Goal: Information Seeking & Learning: Compare options

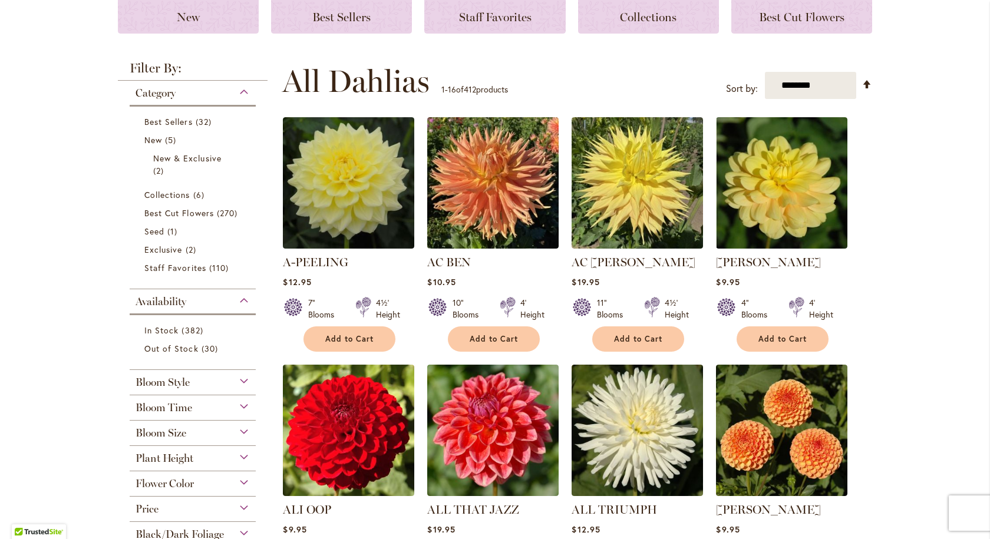
scroll to position [412, 0]
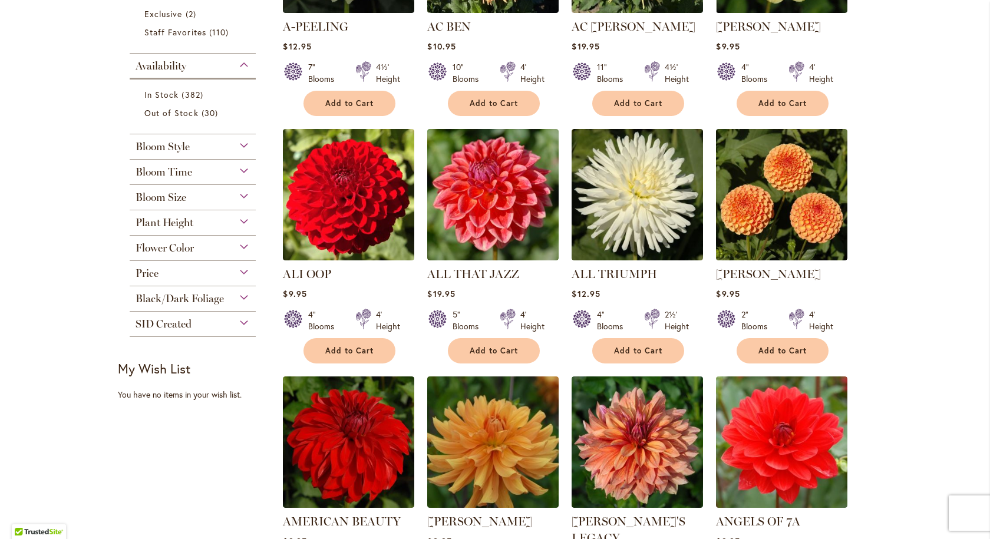
click at [239, 266] on div "Price" at bounding box center [193, 270] width 126 height 19
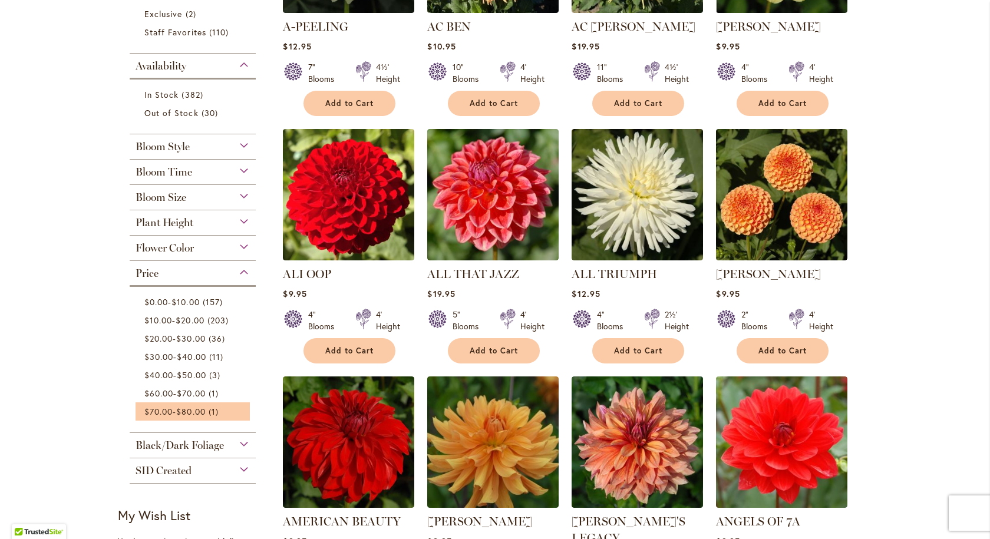
click at [198, 405] on li "$70.00 - $80.00 1 item" at bounding box center [192, 411] width 114 height 18
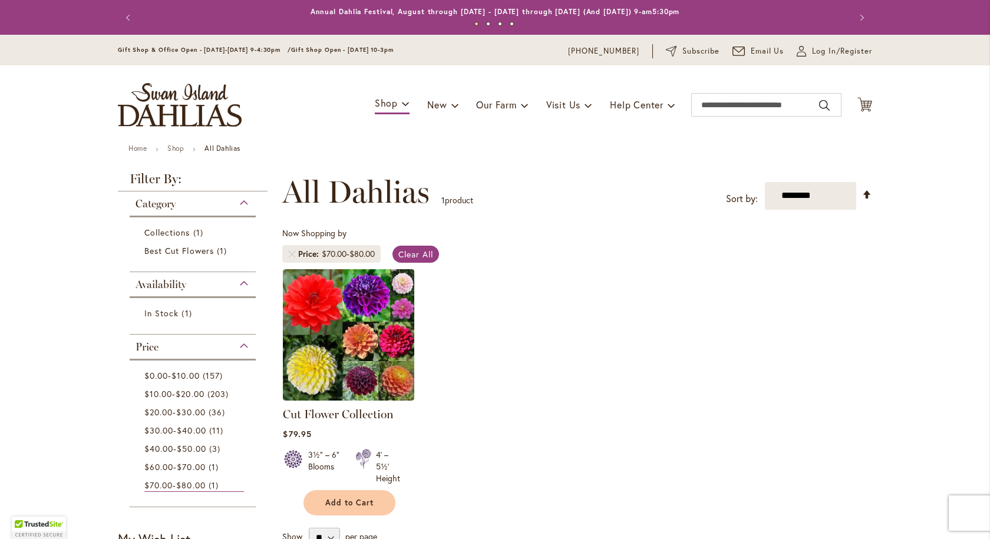
scroll to position [59, 0]
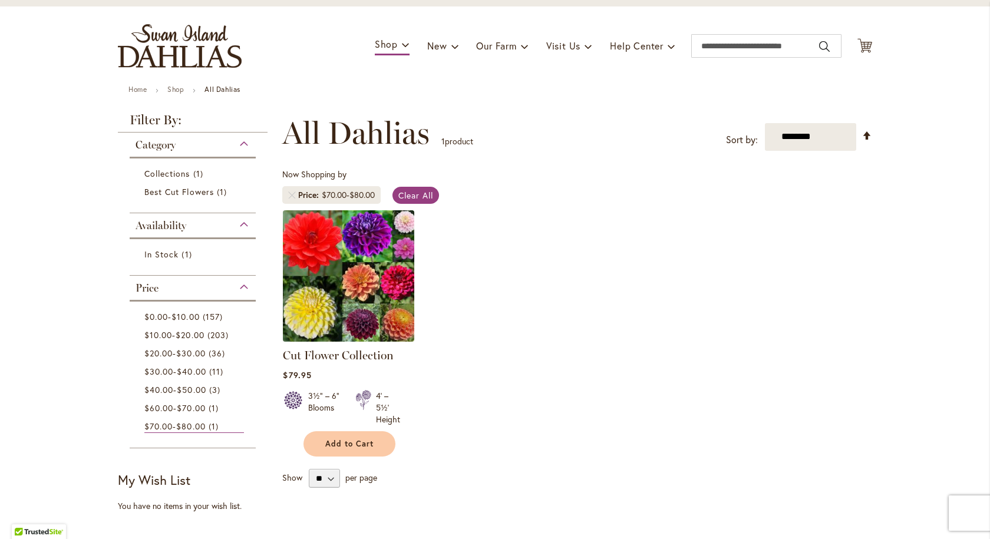
click at [379, 298] on img at bounding box center [349, 276] width 138 height 138
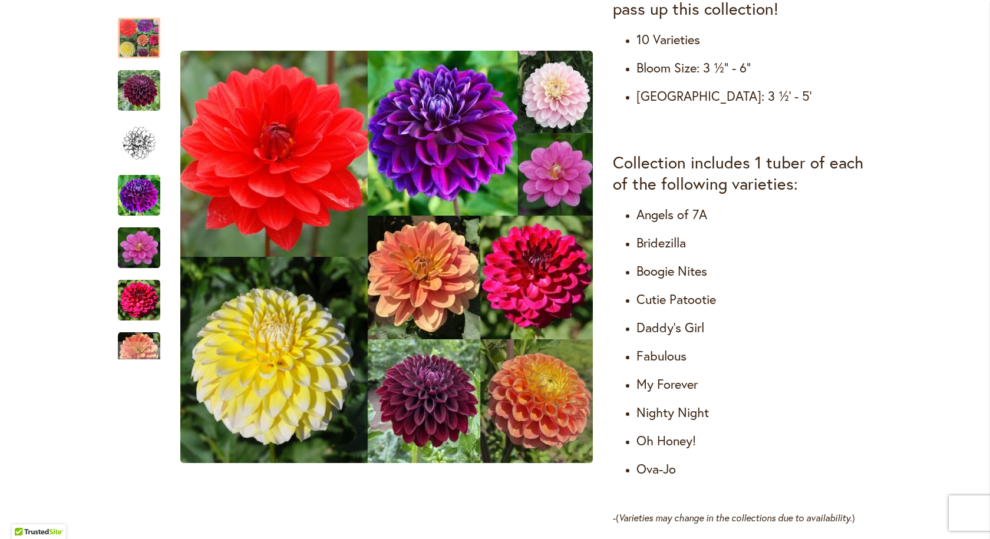
scroll to position [648, 0]
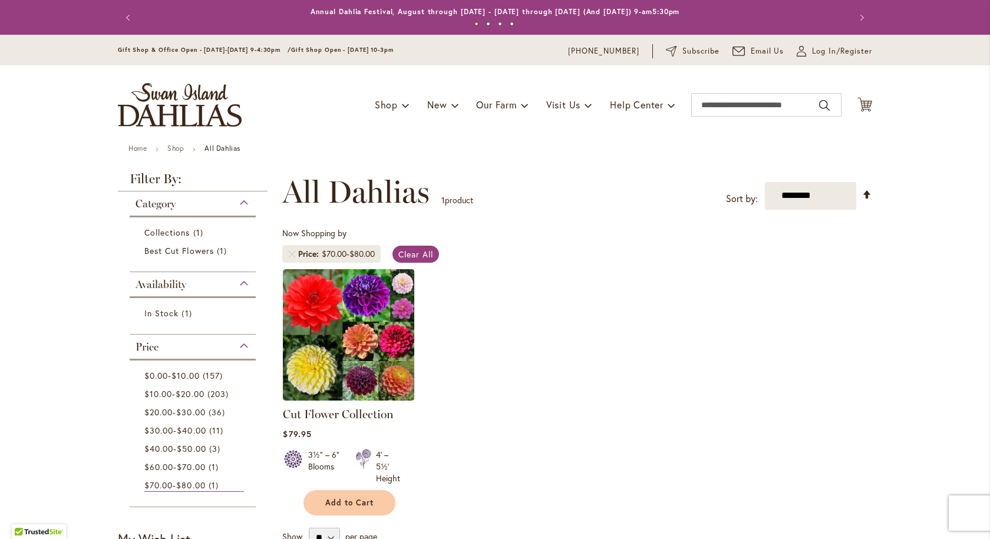
scroll to position [177, 0]
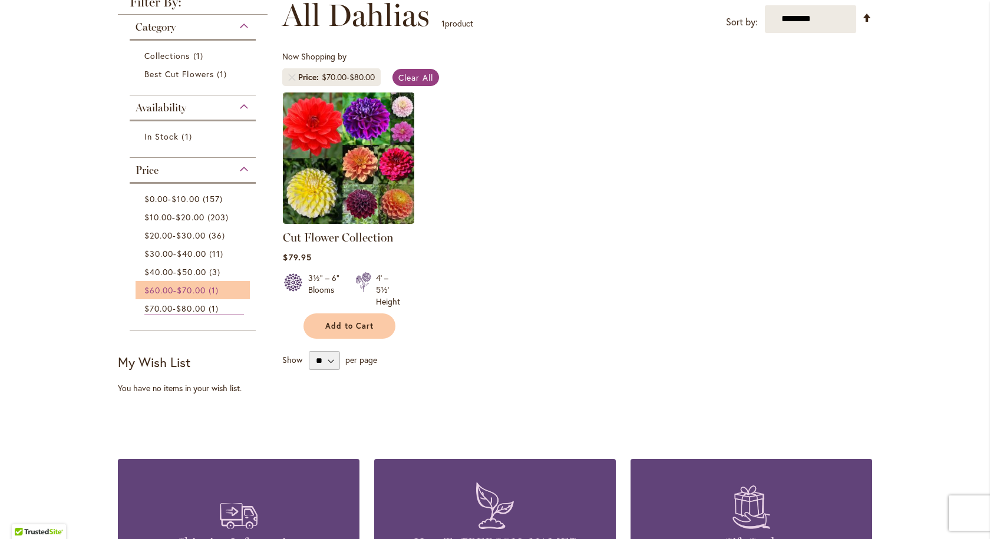
click at [197, 295] on span "$70.00" at bounding box center [191, 289] width 28 height 11
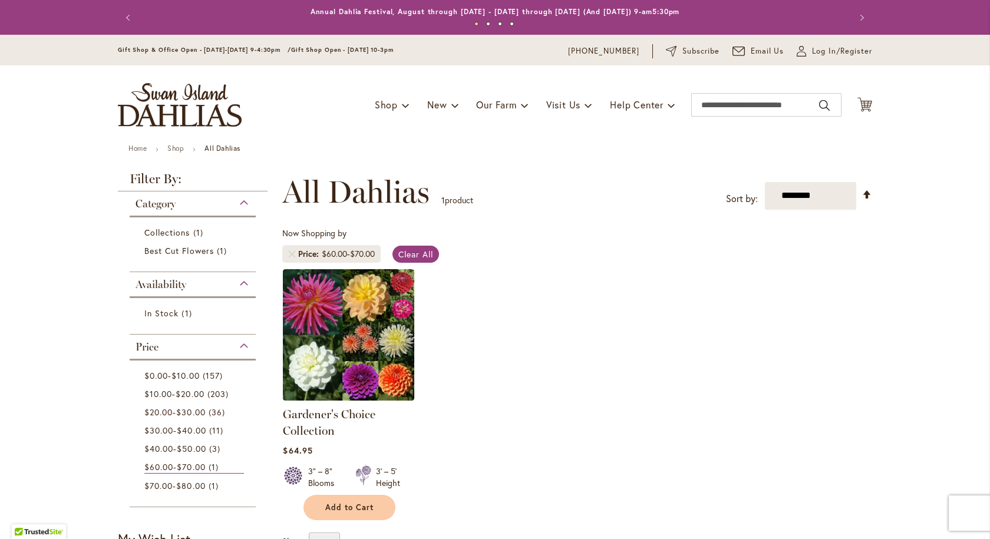
scroll to position [59, 0]
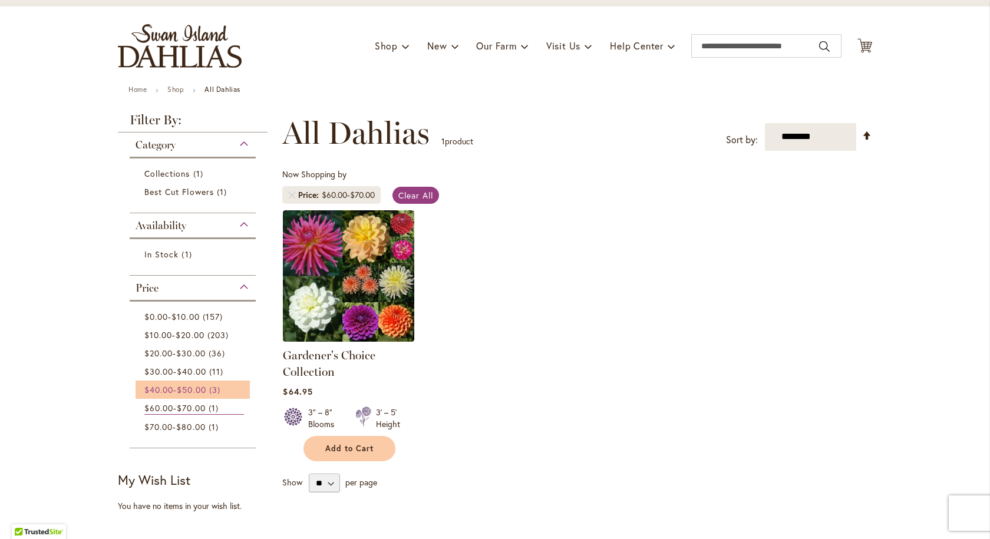
click at [195, 388] on span "$50.00" at bounding box center [191, 389] width 29 height 11
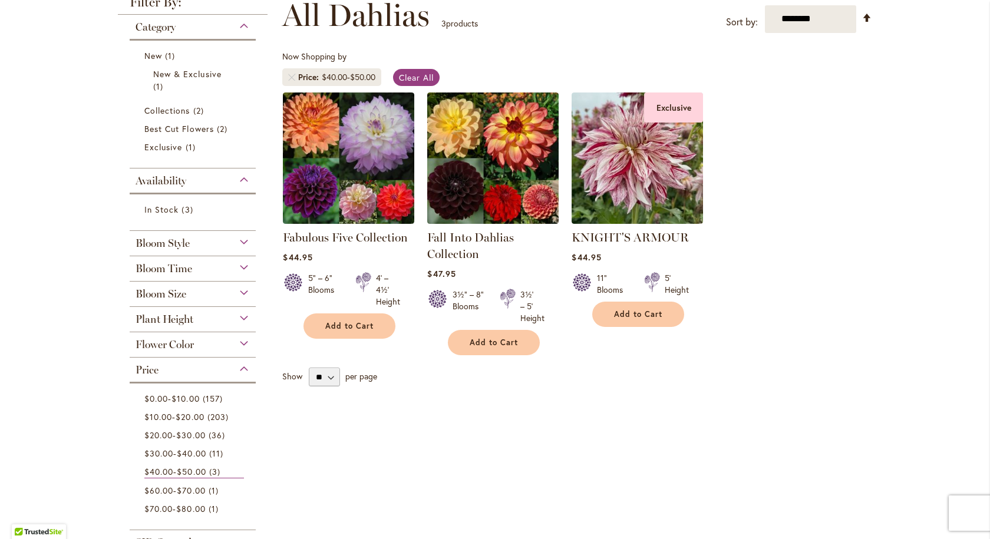
scroll to position [295, 0]
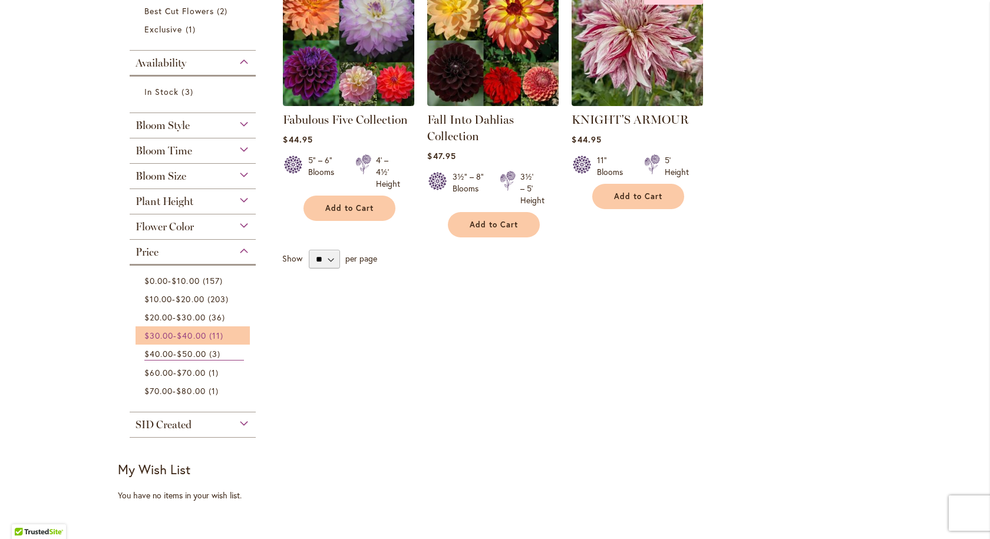
click at [184, 332] on span "$40.00" at bounding box center [191, 335] width 29 height 11
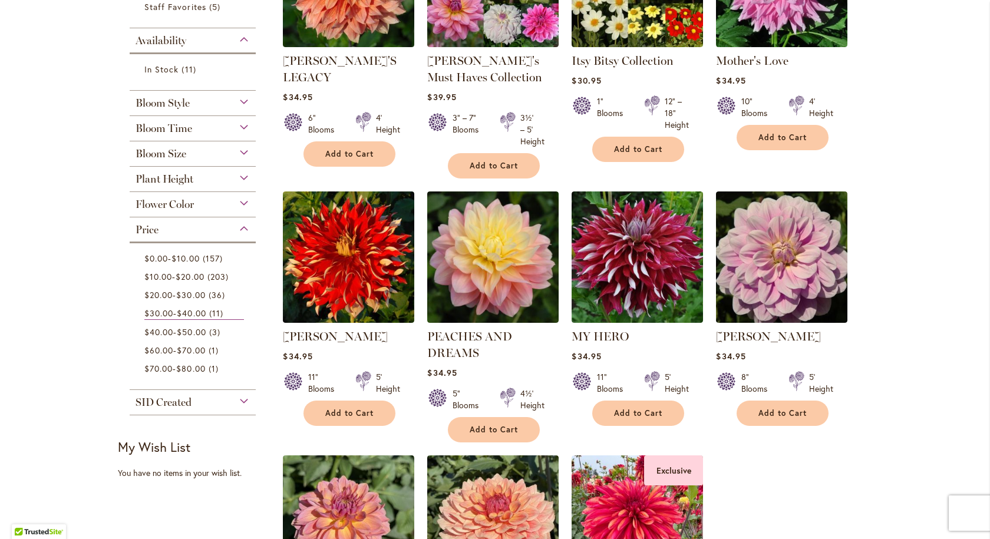
scroll to position [471, 0]
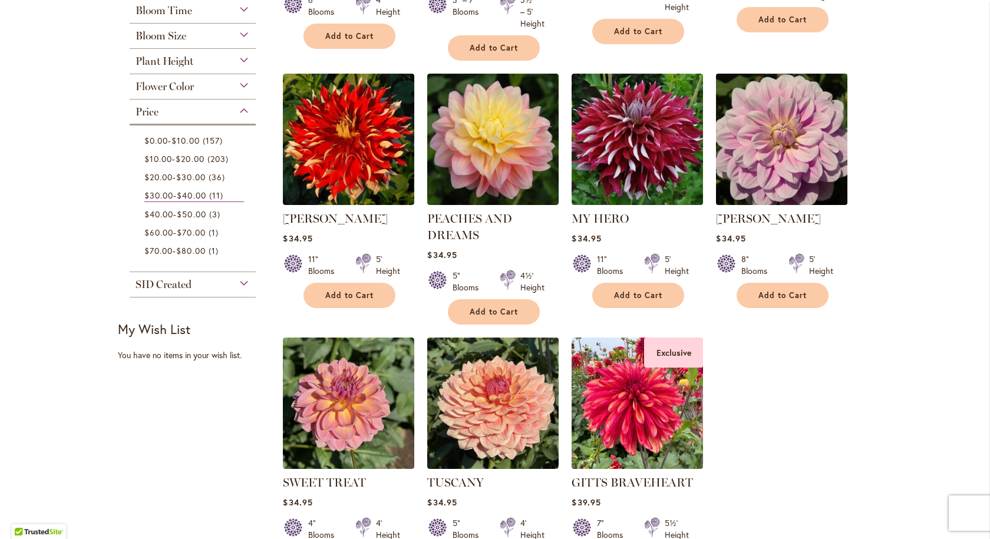
click at [765, 131] on img at bounding box center [782, 139] width 138 height 138
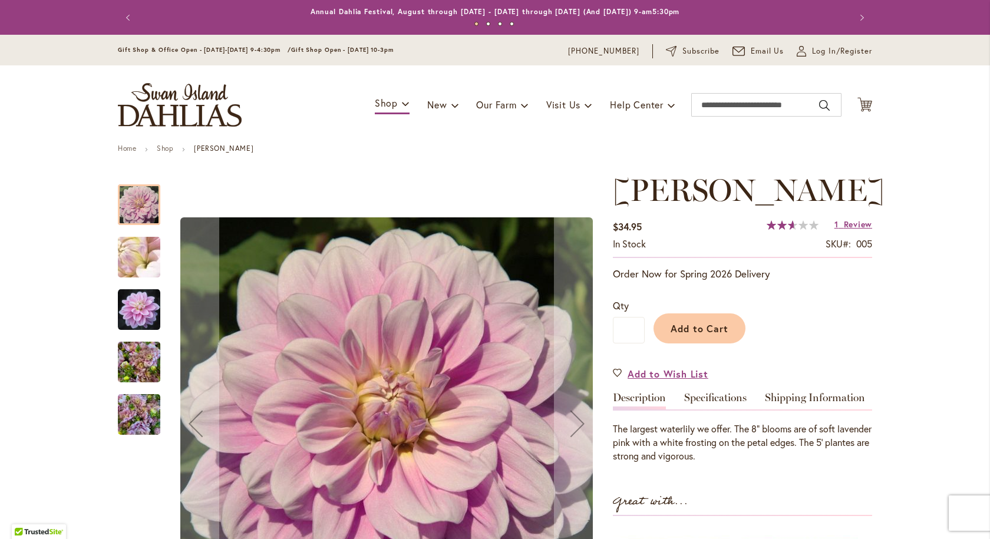
scroll to position [118, 0]
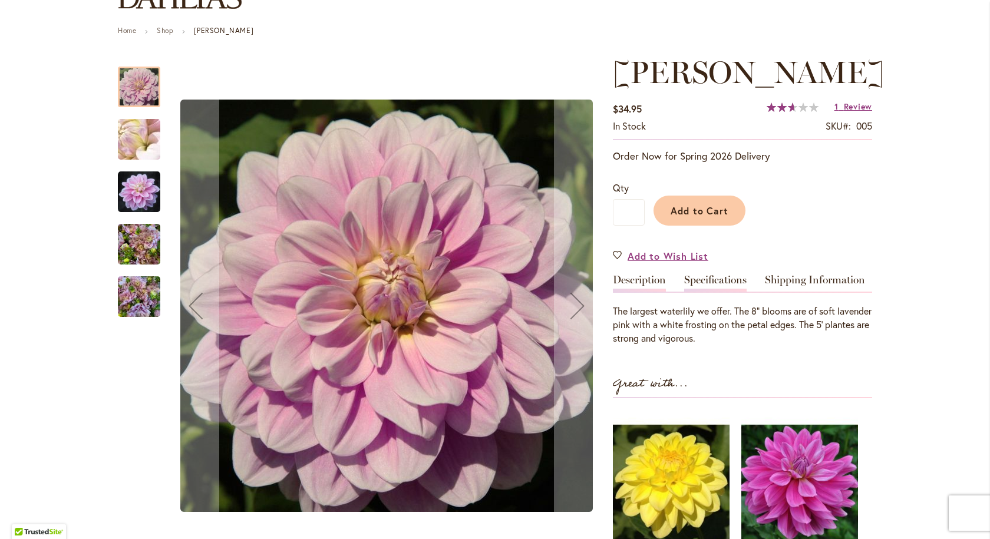
click at [700, 280] on link "Specifications" at bounding box center [715, 282] width 62 height 17
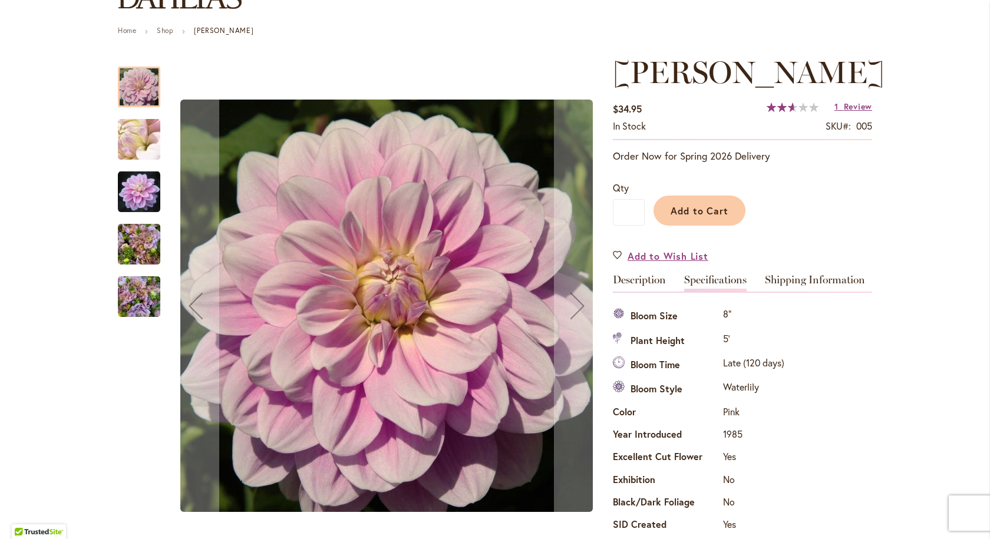
click at [131, 244] on img "RANDI DAWN" at bounding box center [139, 244] width 42 height 57
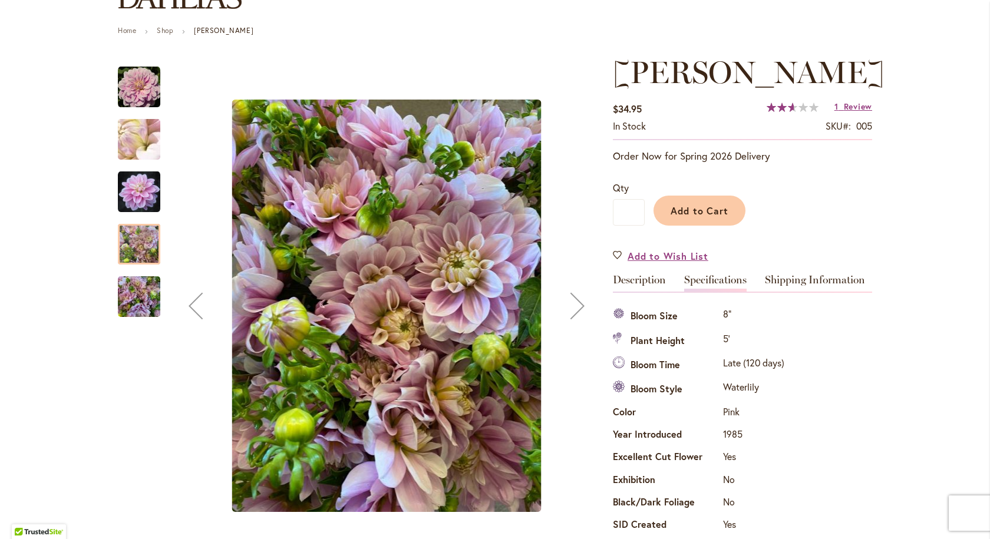
scroll to position [59, 0]
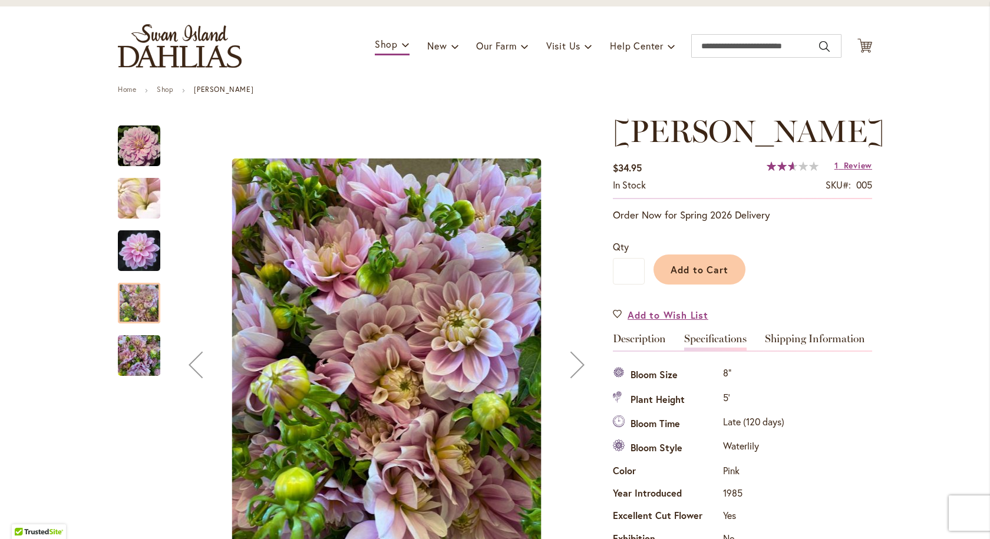
click at [133, 250] on img "Randi Dawn" at bounding box center [139, 250] width 42 height 43
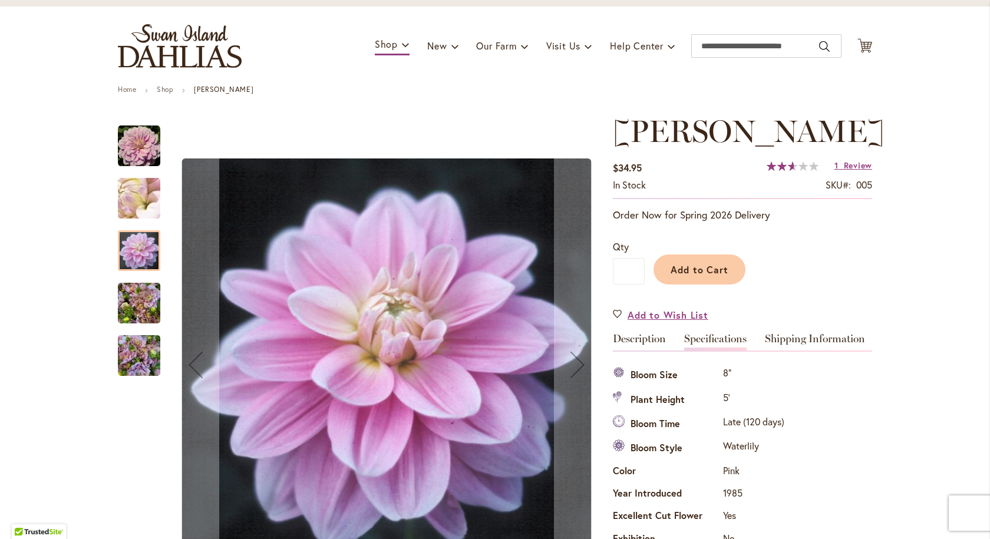
click at [140, 209] on img "Randi Dawn" at bounding box center [139, 199] width 85 height 64
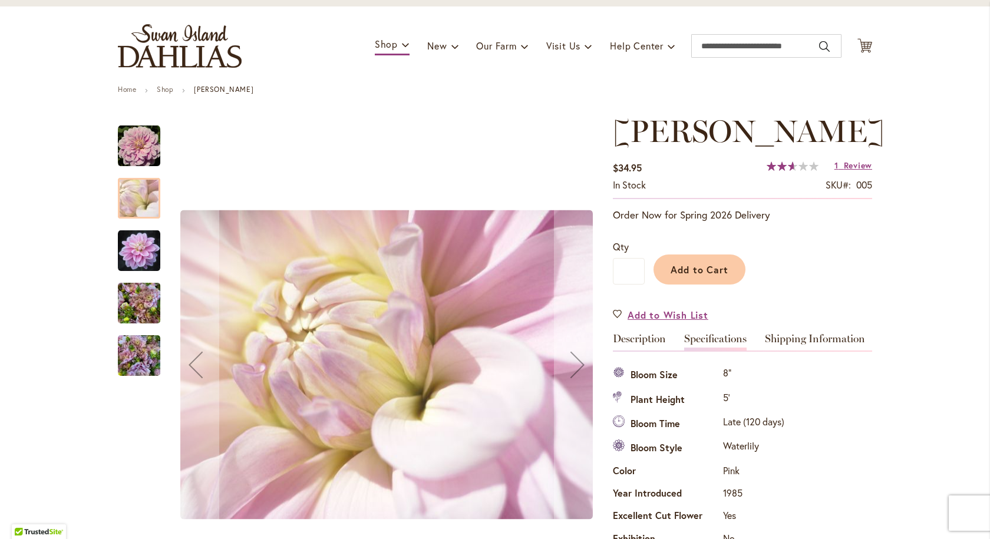
click at [138, 156] on img "Randi Dawn" at bounding box center [139, 146] width 42 height 42
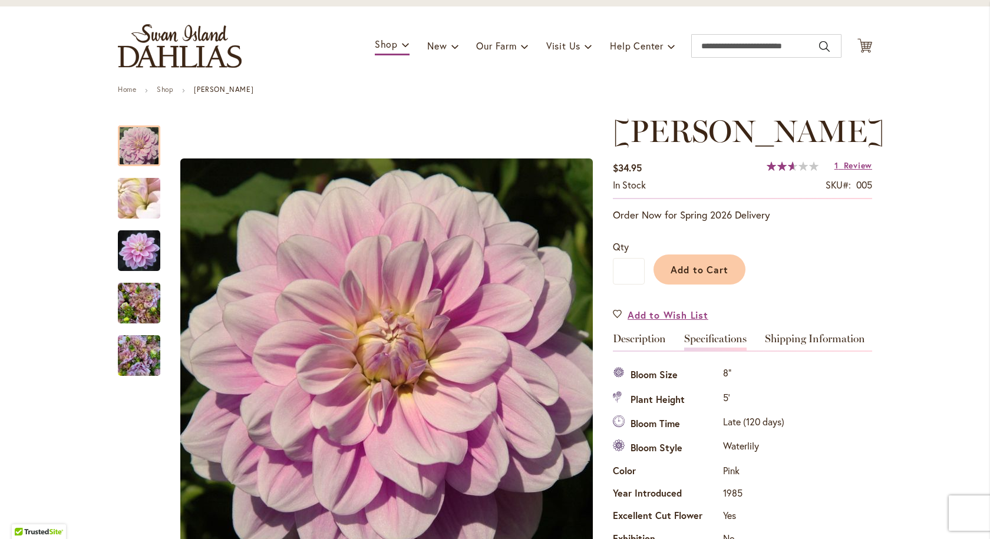
scroll to position [0, 0]
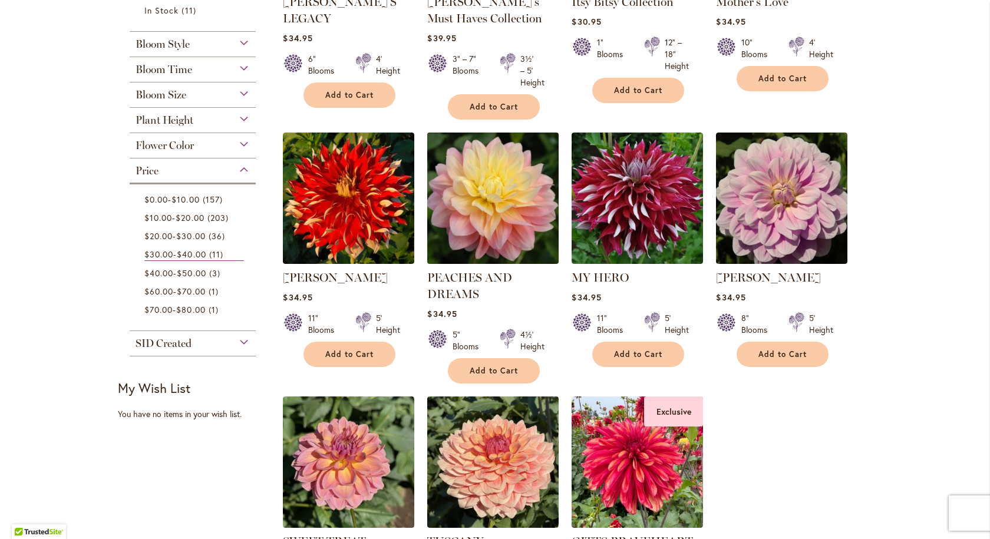
scroll to position [530, 0]
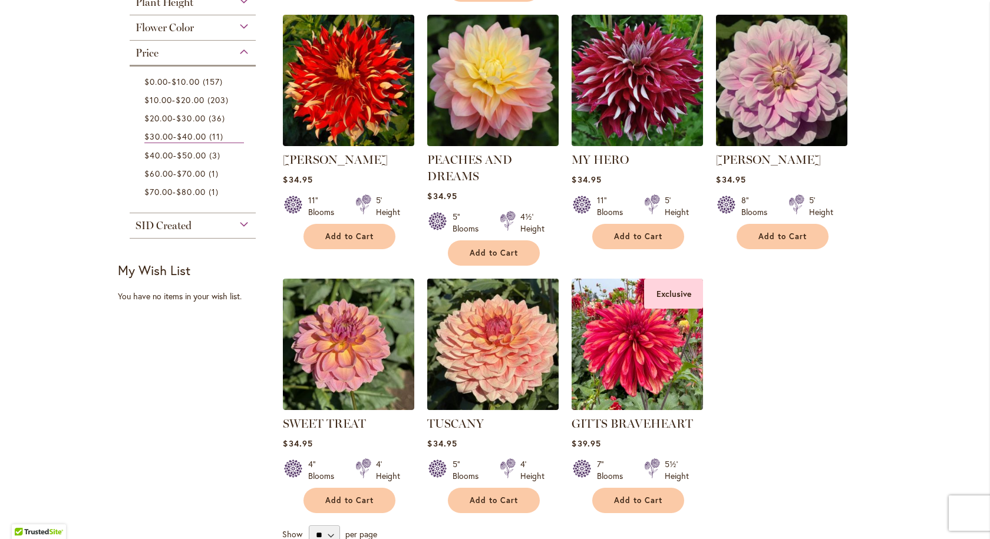
click at [493, 360] on img at bounding box center [493, 344] width 138 height 138
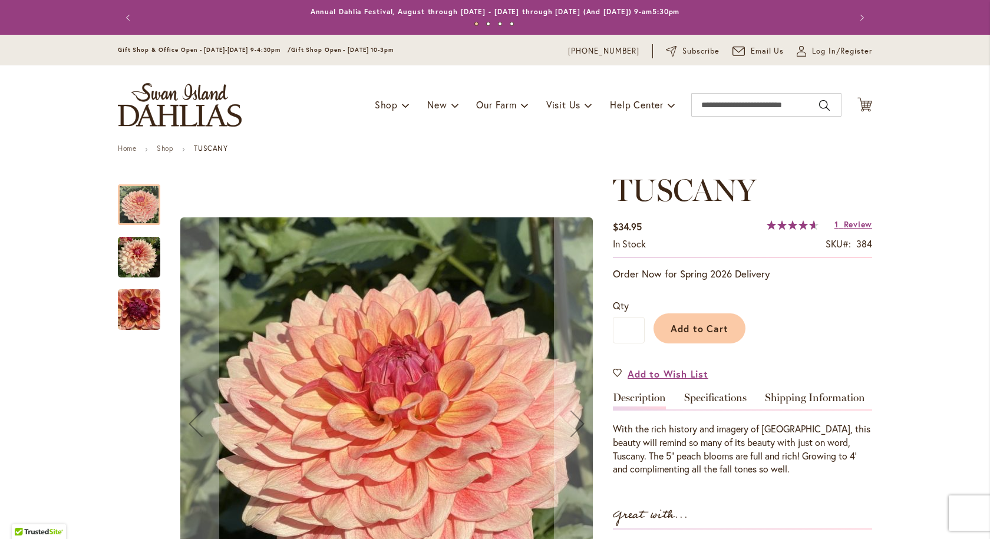
scroll to position [118, 0]
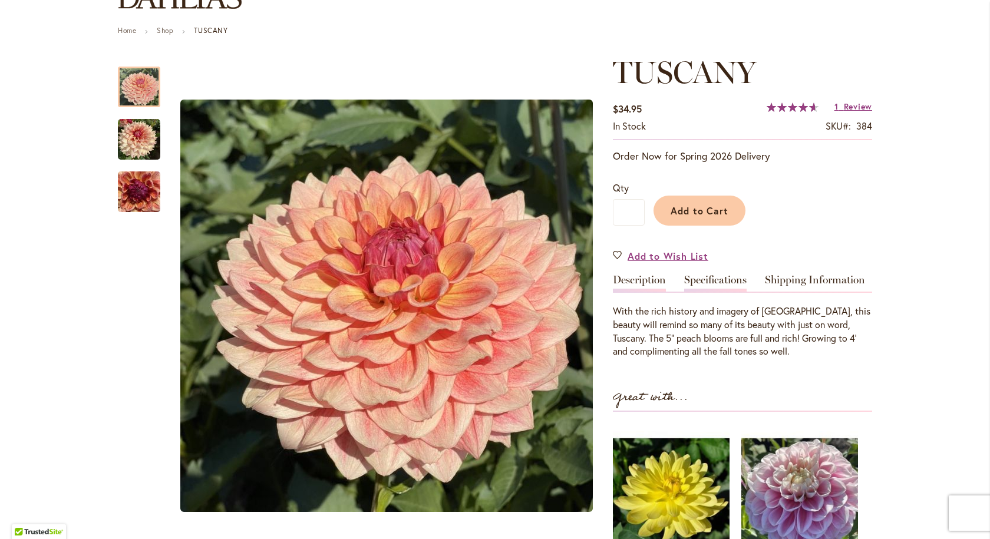
click at [705, 287] on link "Specifications" at bounding box center [715, 282] width 62 height 17
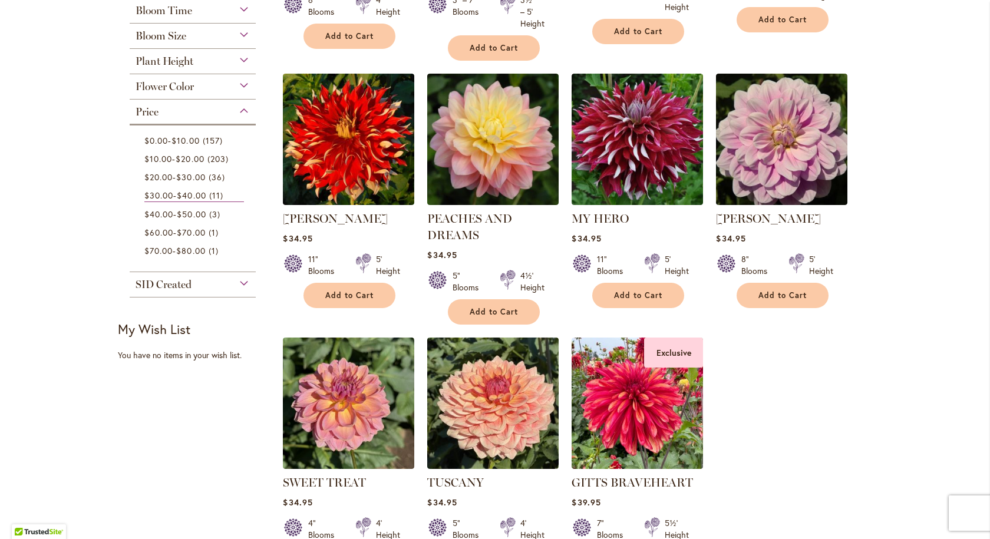
scroll to position [412, 0]
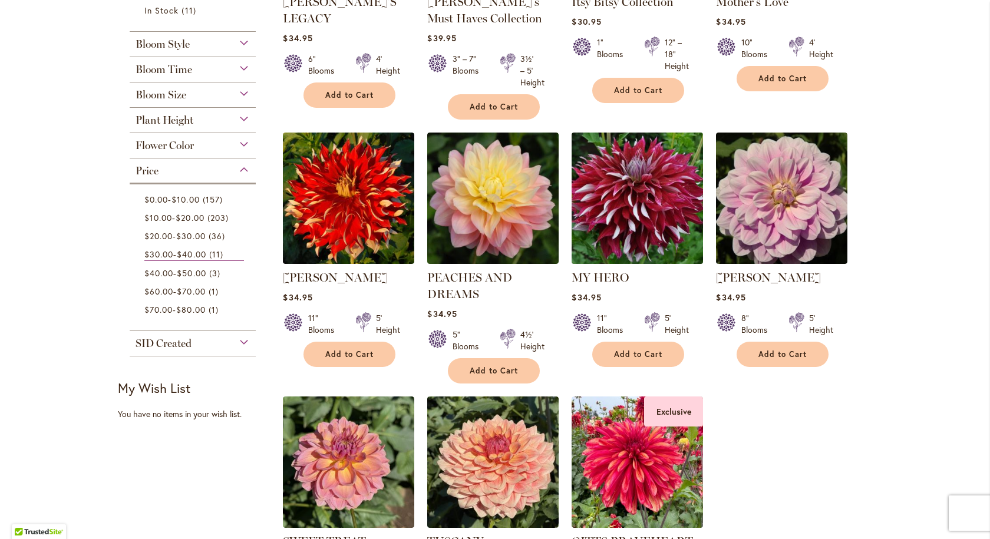
click at [641, 204] on img at bounding box center [637, 198] width 138 height 138
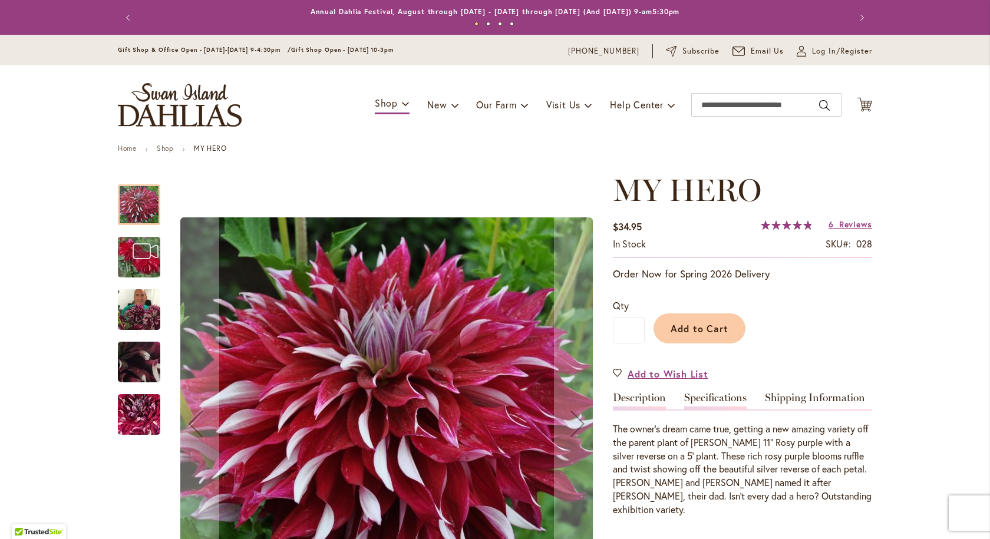
click at [705, 396] on link "Specifications" at bounding box center [715, 400] width 62 height 17
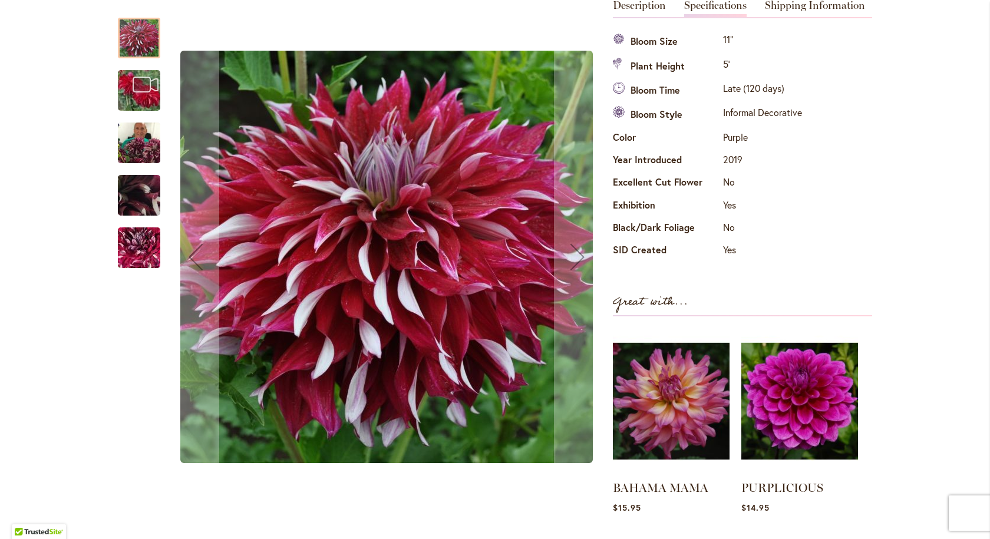
scroll to position [333, 0]
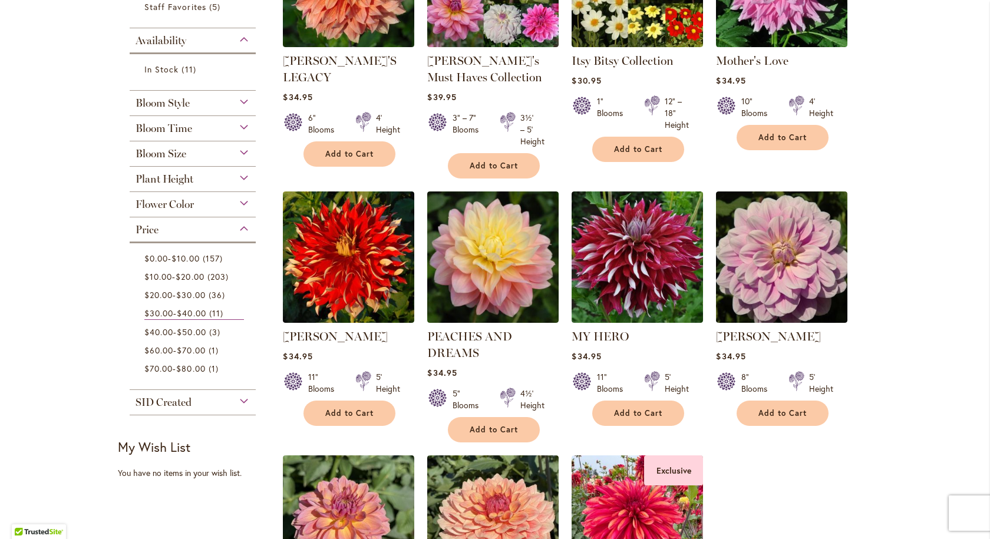
scroll to position [471, 0]
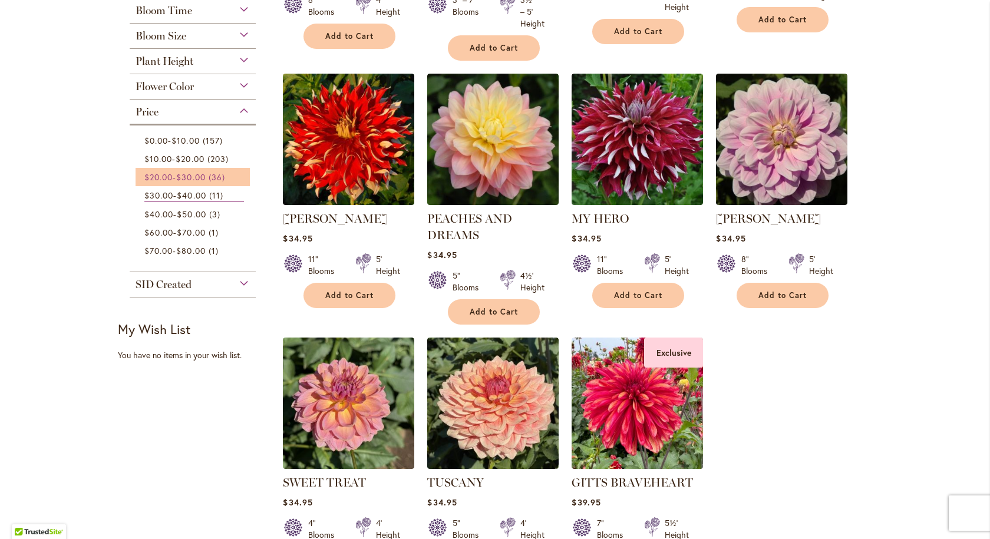
click at [164, 177] on span "$20.00" at bounding box center [158, 176] width 28 height 11
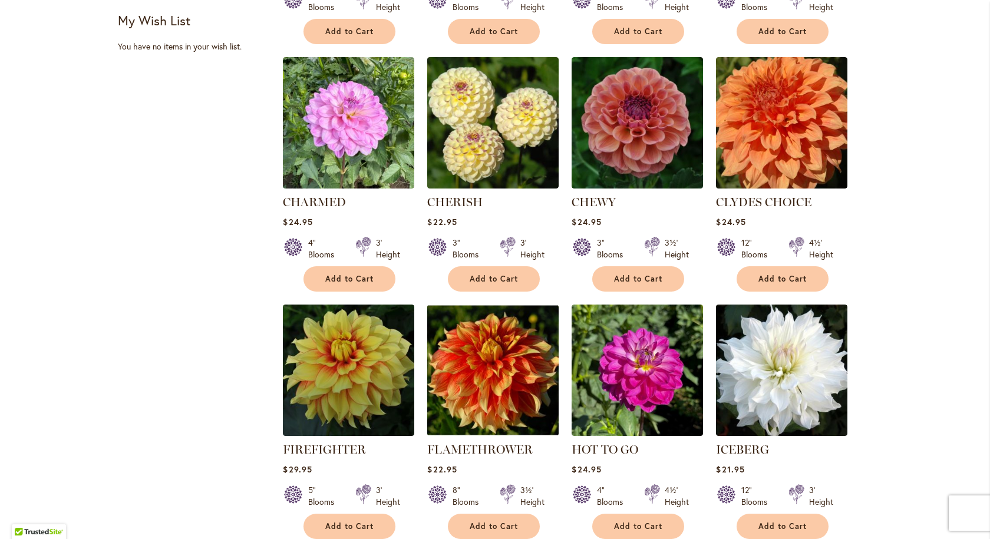
scroll to position [825, 0]
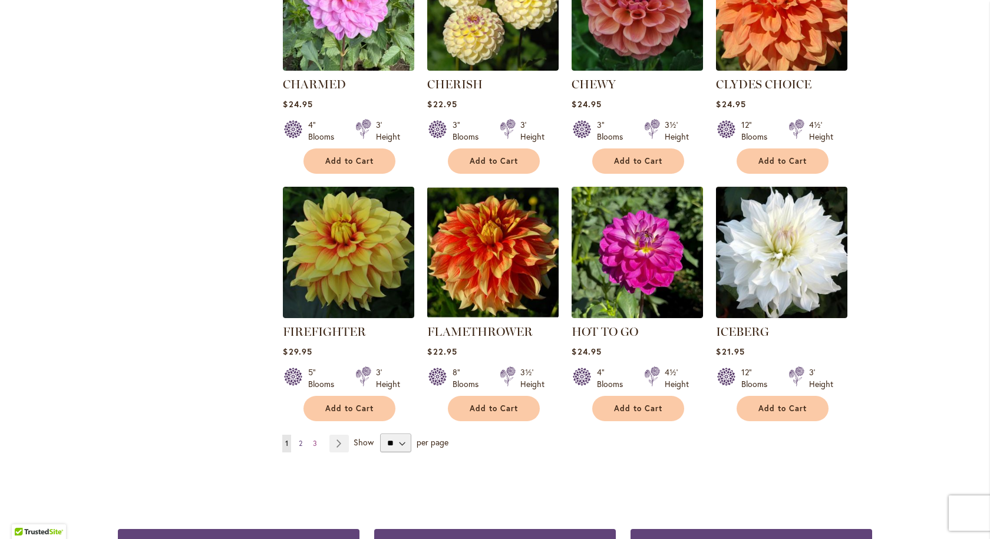
click at [299, 446] on span "2" at bounding box center [301, 443] width 4 height 9
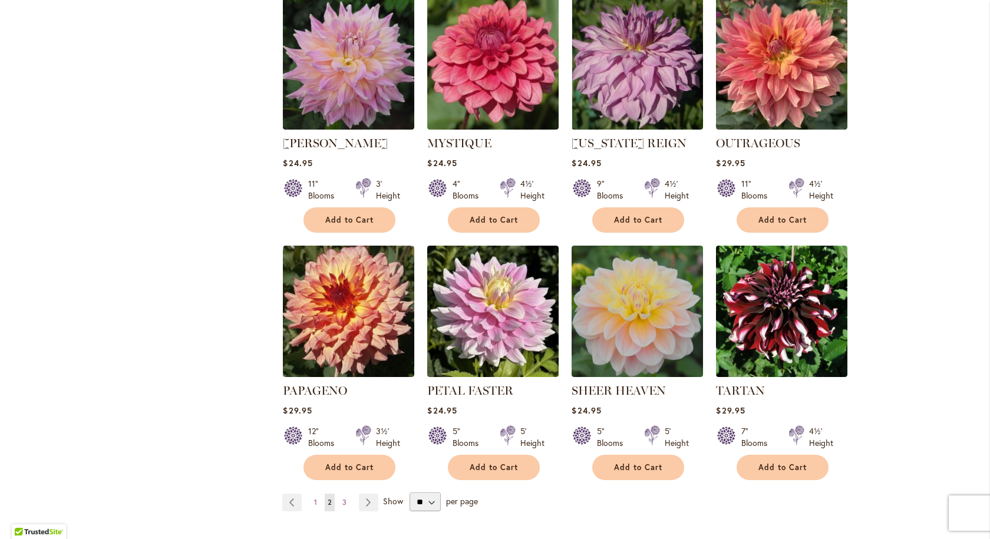
scroll to position [884, 0]
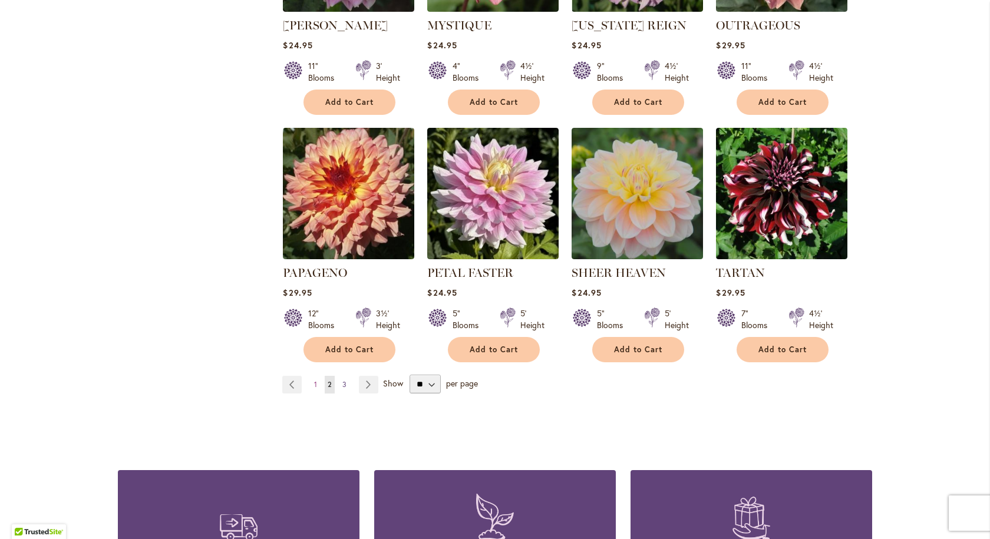
click at [342, 388] on link "Page 3" at bounding box center [344, 385] width 10 height 18
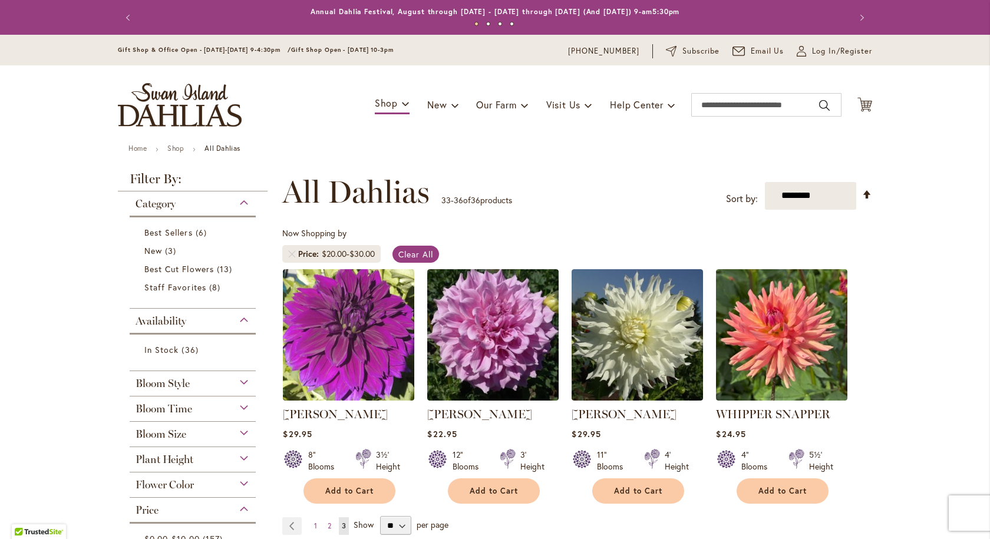
scroll to position [118, 0]
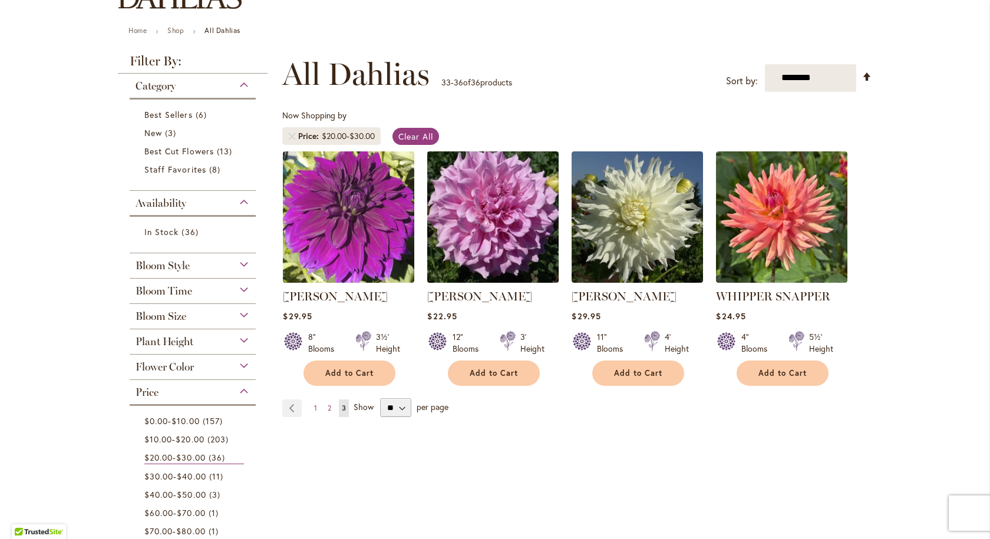
click at [491, 234] on img at bounding box center [493, 217] width 138 height 138
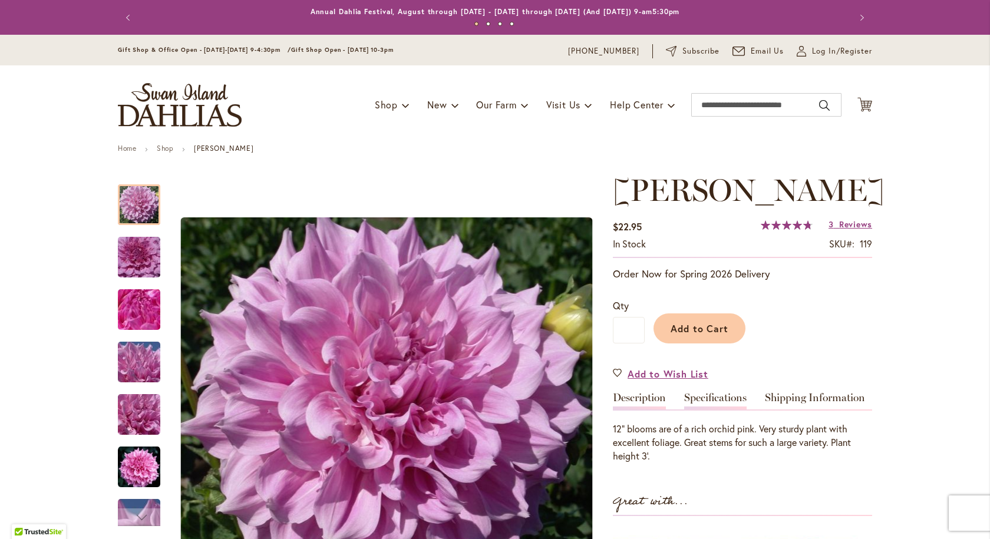
scroll to position [118, 0]
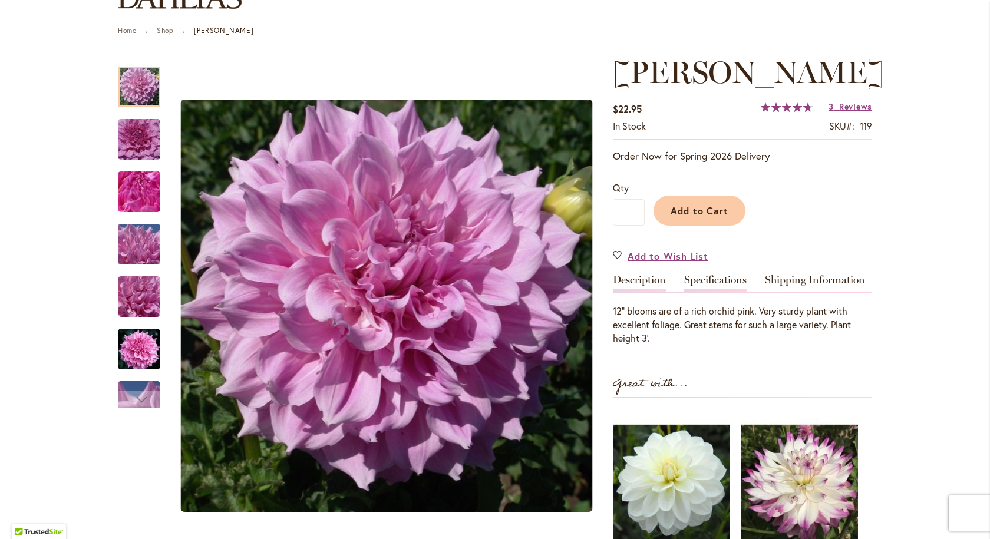
click at [710, 283] on link "Specifications" at bounding box center [715, 282] width 62 height 17
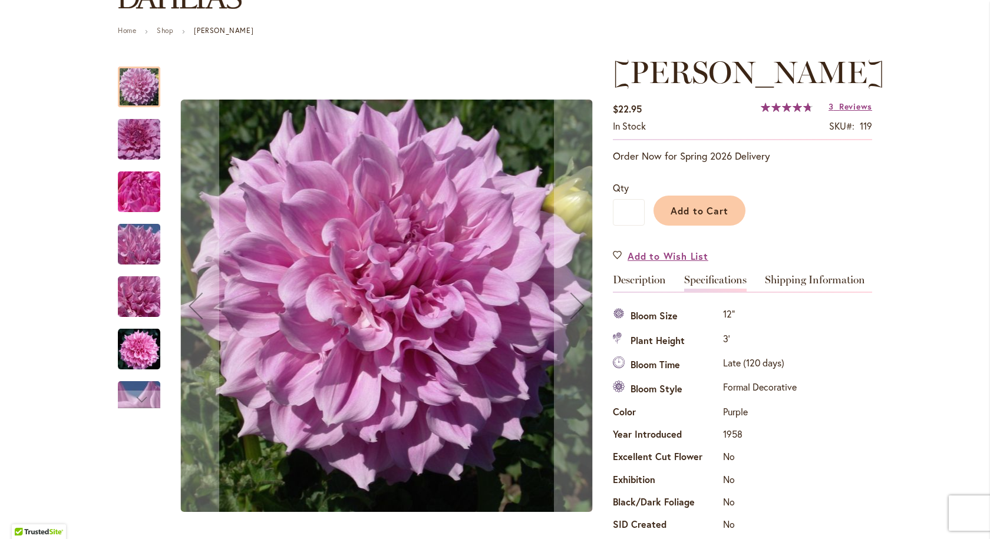
click at [147, 340] on img "Vera Seyfang" at bounding box center [139, 349] width 42 height 42
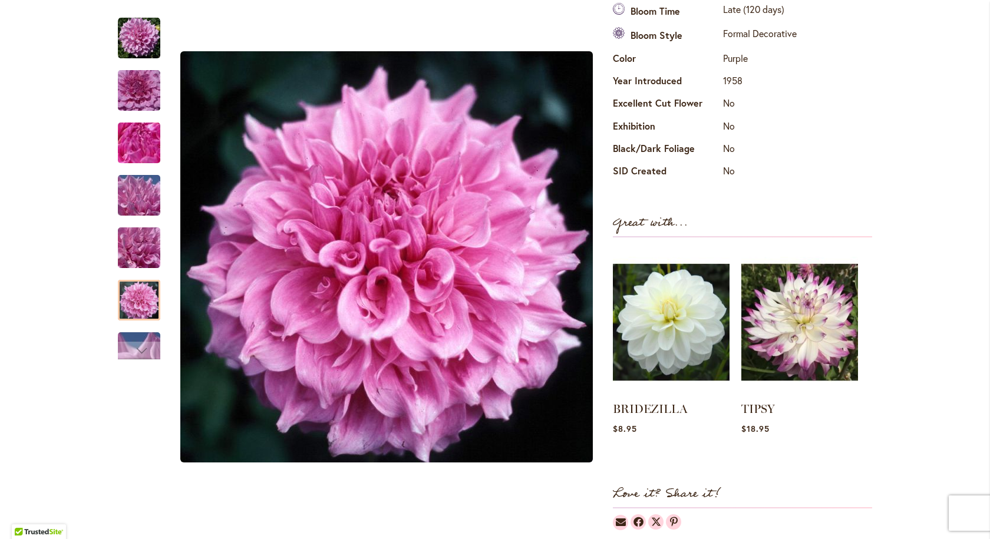
scroll to position [353, 0]
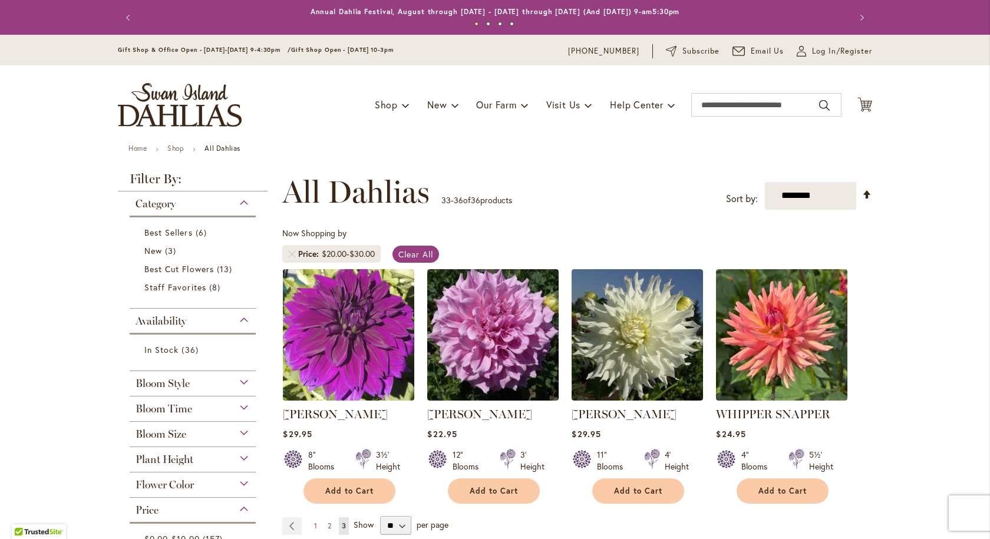
scroll to position [118, 0]
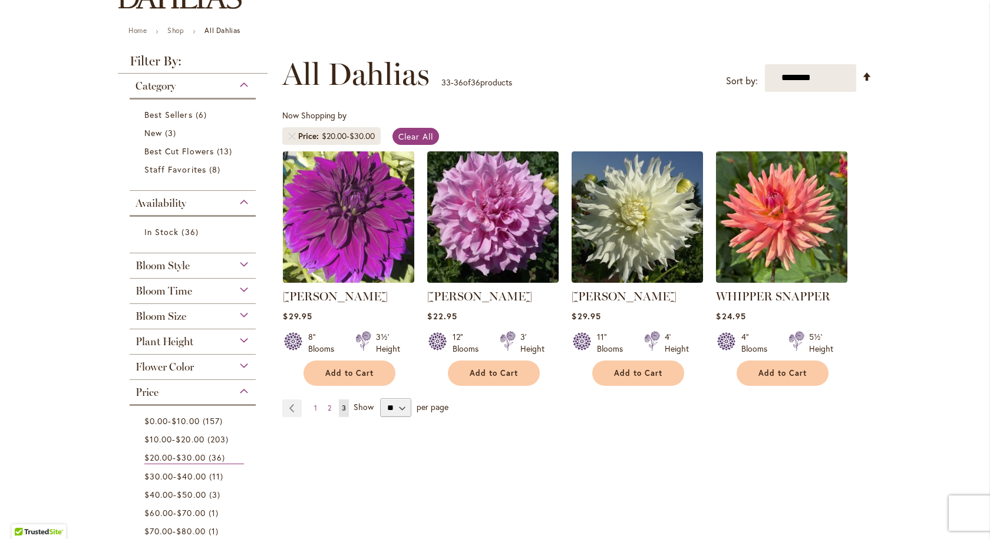
click at [244, 316] on div "Bloom Size" at bounding box center [193, 313] width 126 height 19
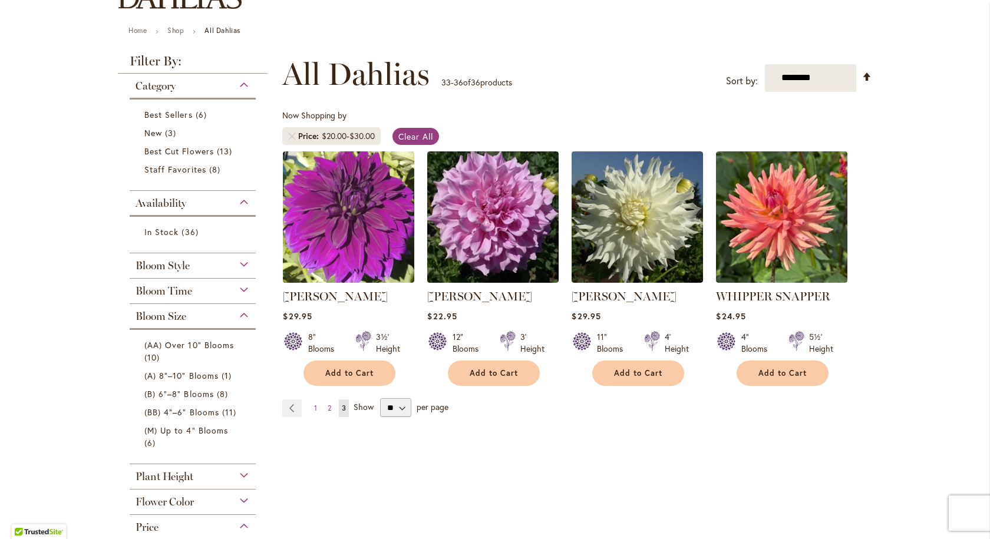
scroll to position [295, 0]
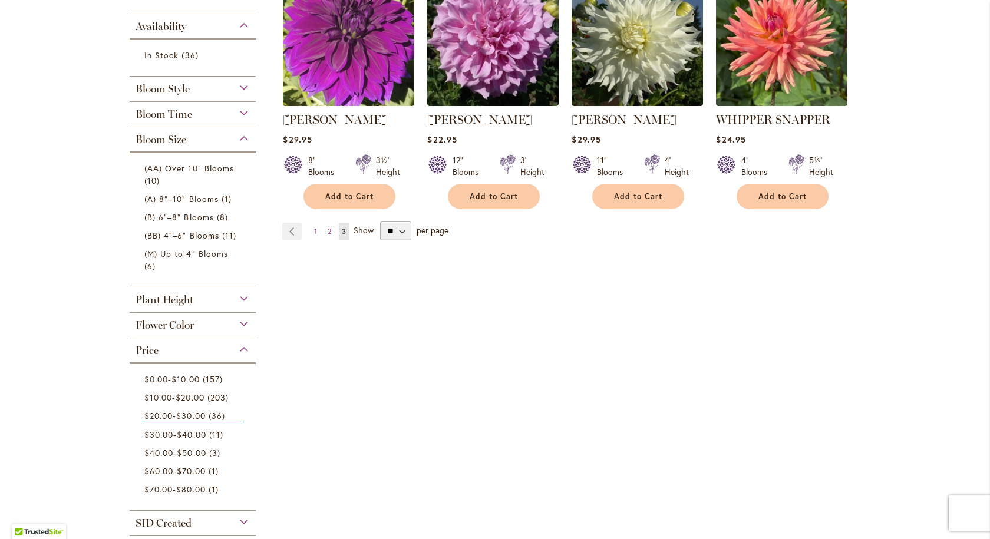
click at [244, 346] on div "Price" at bounding box center [193, 347] width 126 height 19
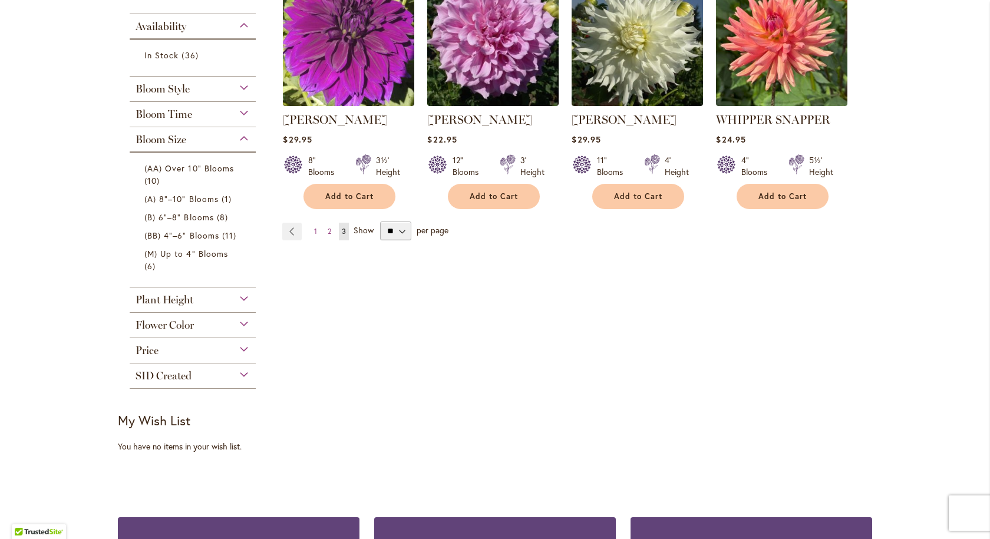
click at [238, 87] on div "Bloom Style" at bounding box center [193, 86] width 126 height 19
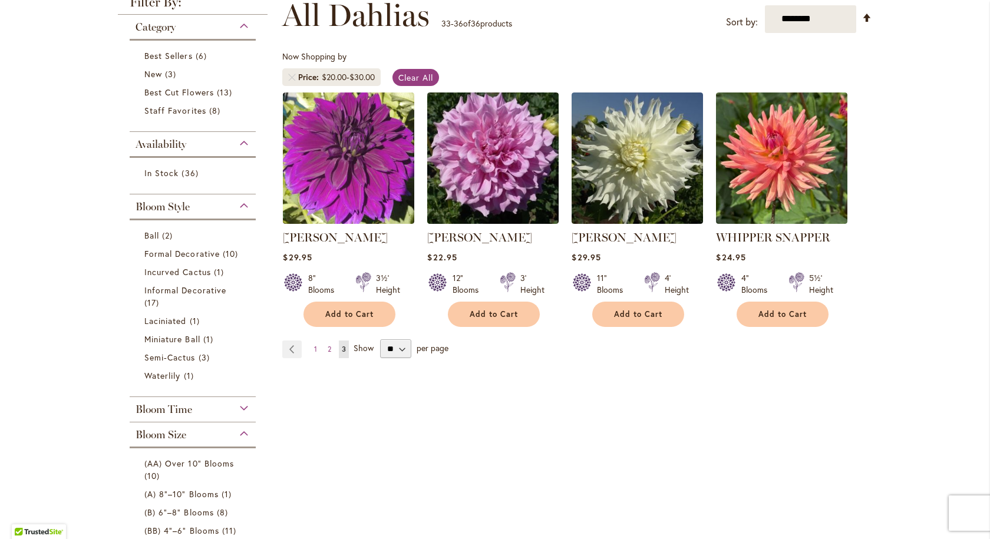
scroll to position [118, 0]
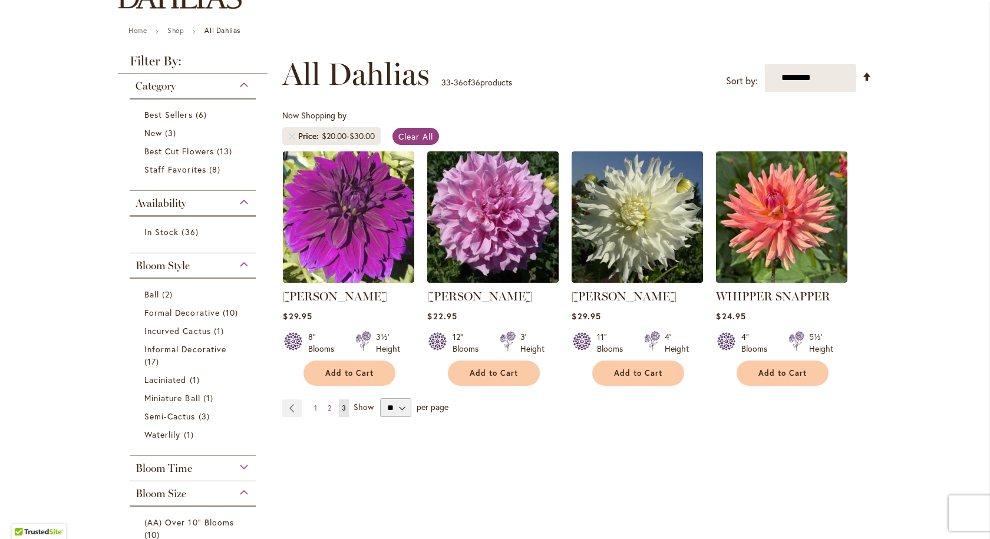
click at [240, 203] on div "Availability" at bounding box center [193, 200] width 126 height 19
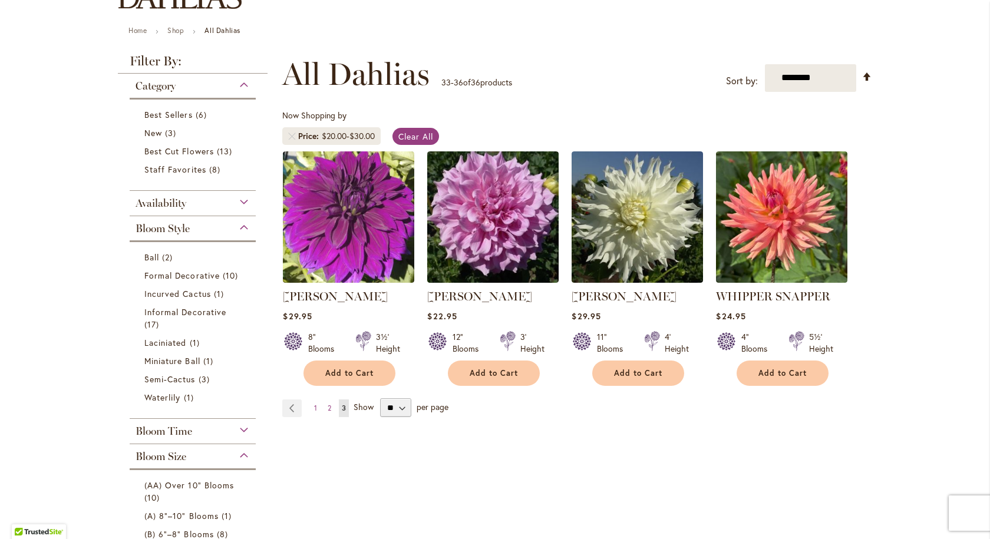
click at [232, 85] on div "Category" at bounding box center [193, 83] width 126 height 19
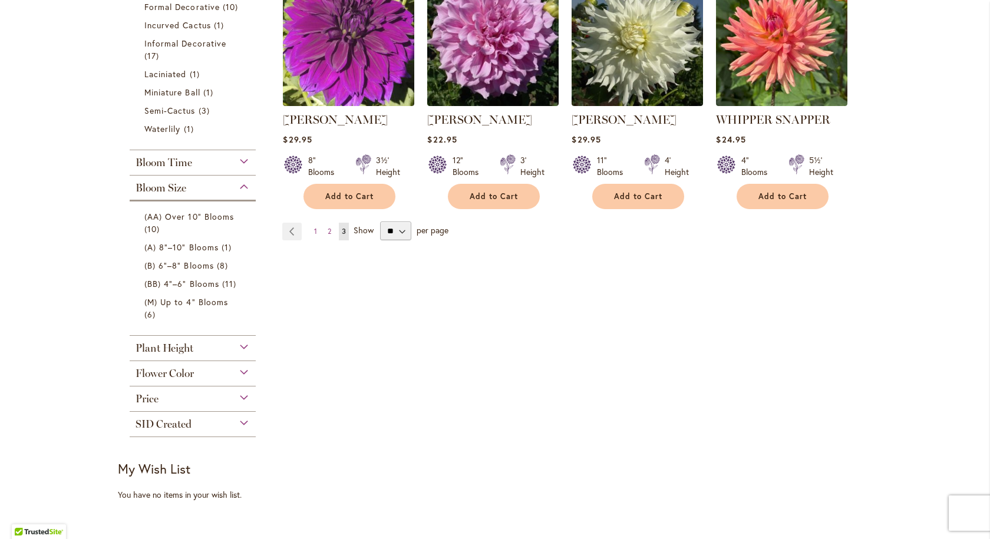
scroll to position [353, 0]
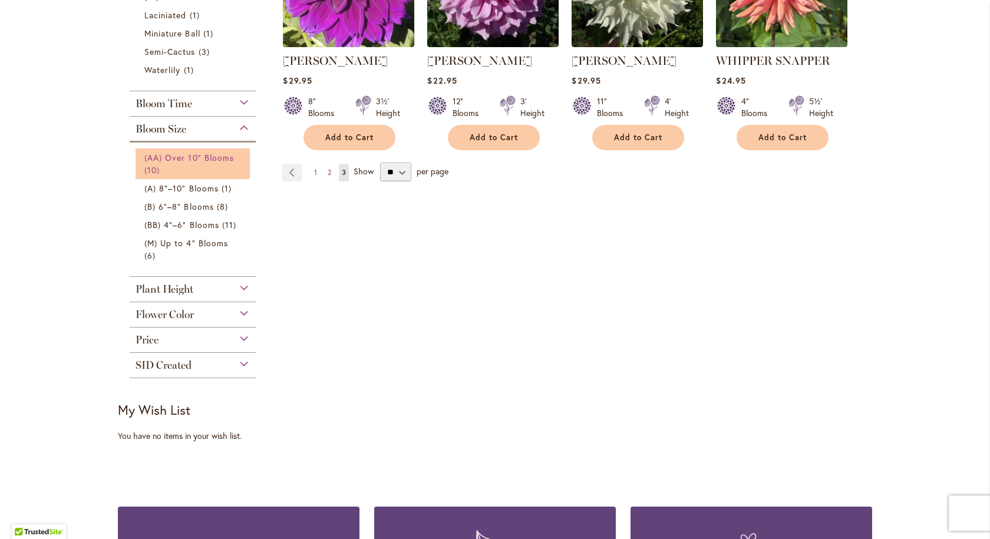
click at [195, 160] on span "(AA) Over 10" Blooms" at bounding box center [189, 157] width 90 height 11
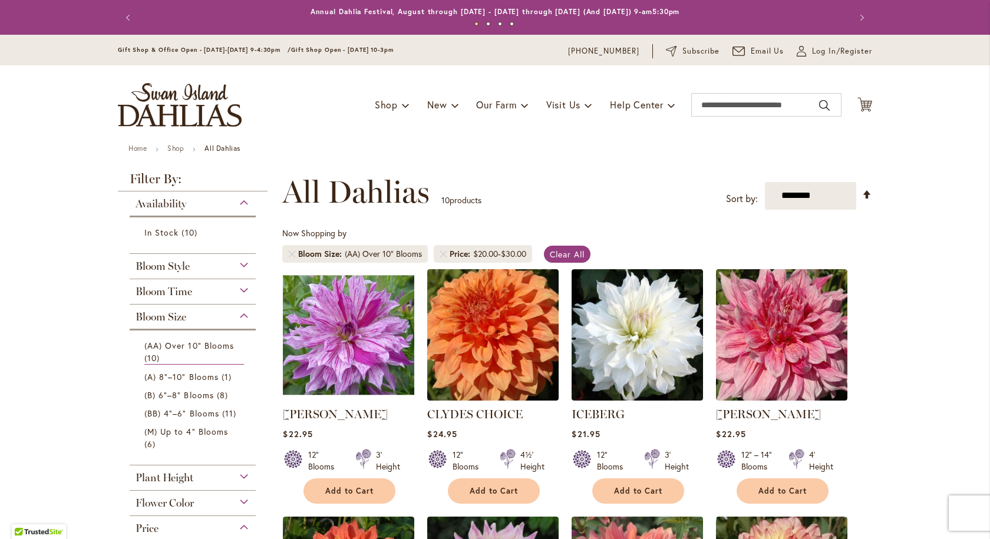
scroll to position [177, 0]
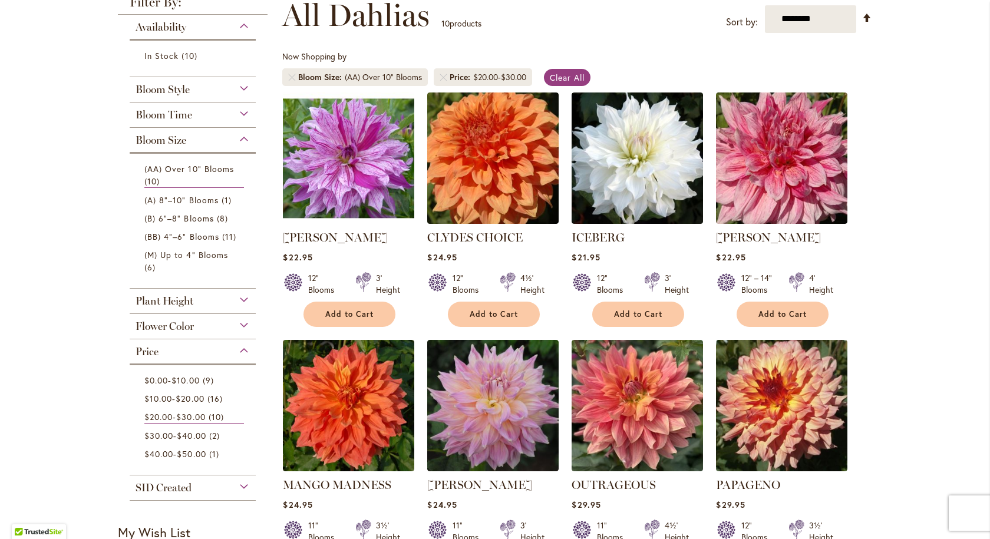
click at [239, 329] on div "Flower Color" at bounding box center [193, 323] width 126 height 19
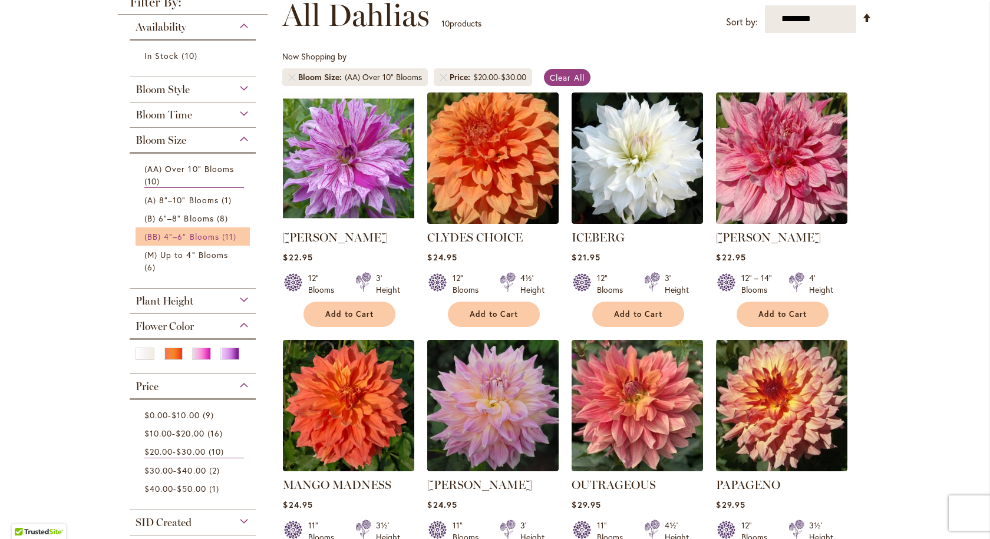
scroll to position [0, 0]
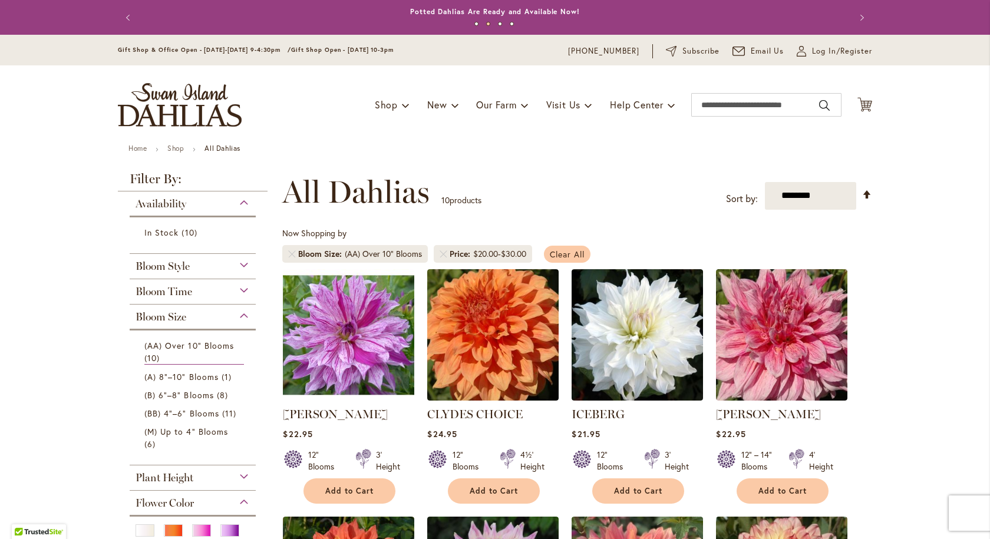
click at [569, 253] on span "Clear All" at bounding box center [567, 254] width 35 height 11
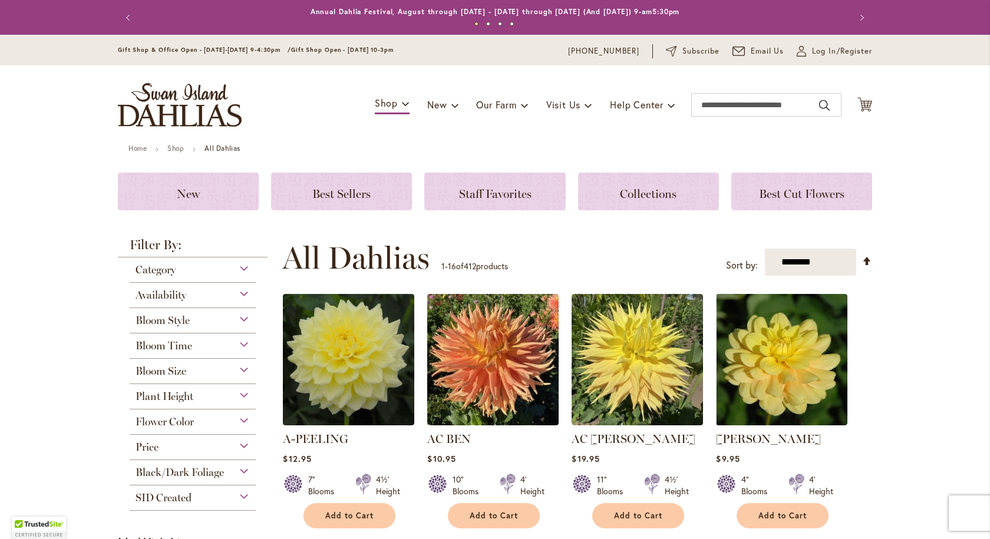
scroll to position [59, 0]
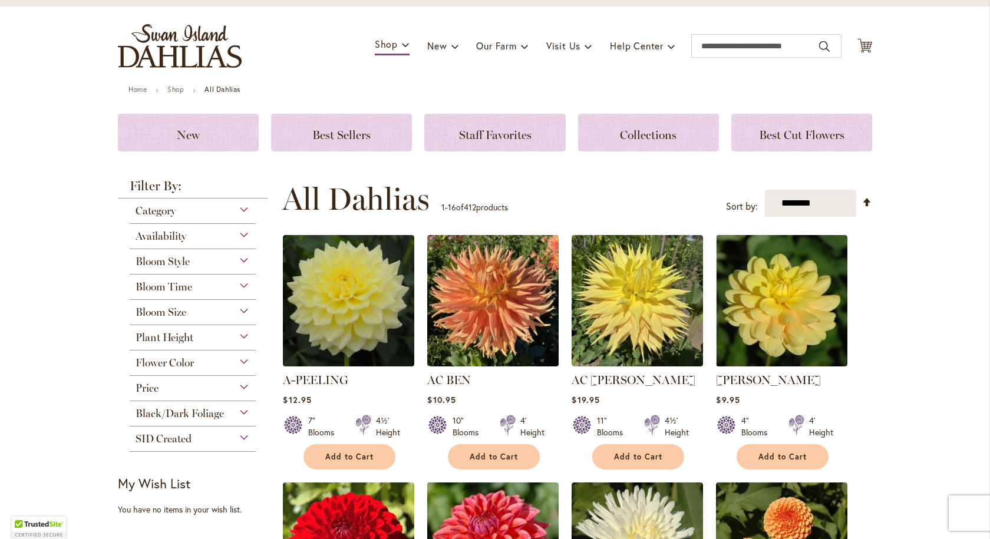
click at [244, 359] on div "Flower Color" at bounding box center [193, 359] width 126 height 19
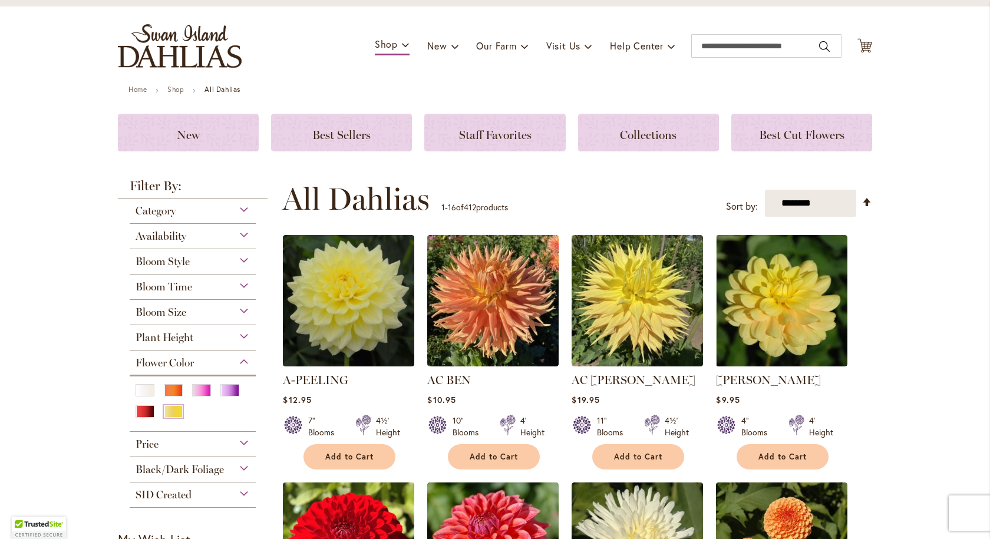
click at [170, 410] on div "Yellow" at bounding box center [173, 411] width 19 height 12
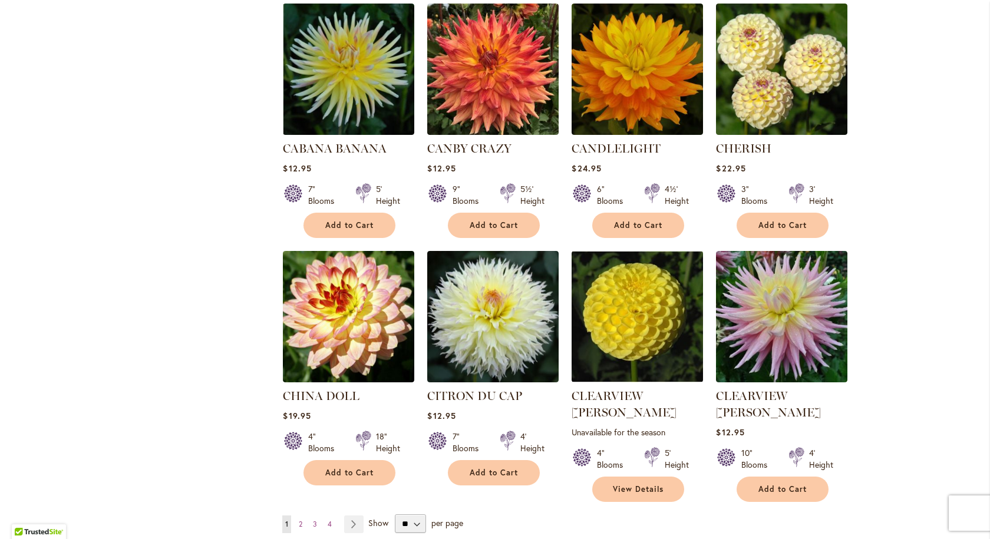
scroll to position [884, 0]
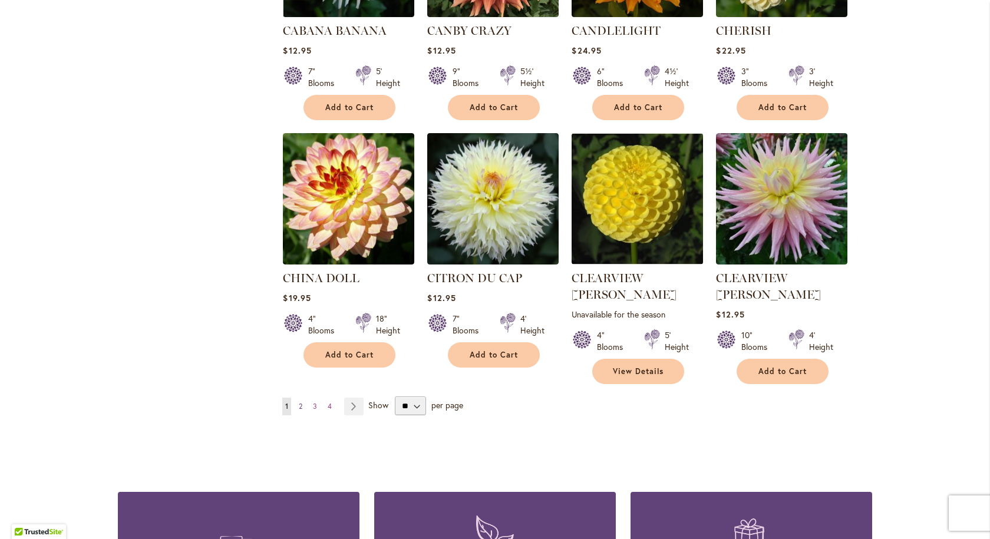
click at [298, 398] on link "Page 2" at bounding box center [300, 407] width 9 height 18
